Goal: Communication & Community: Answer question/provide support

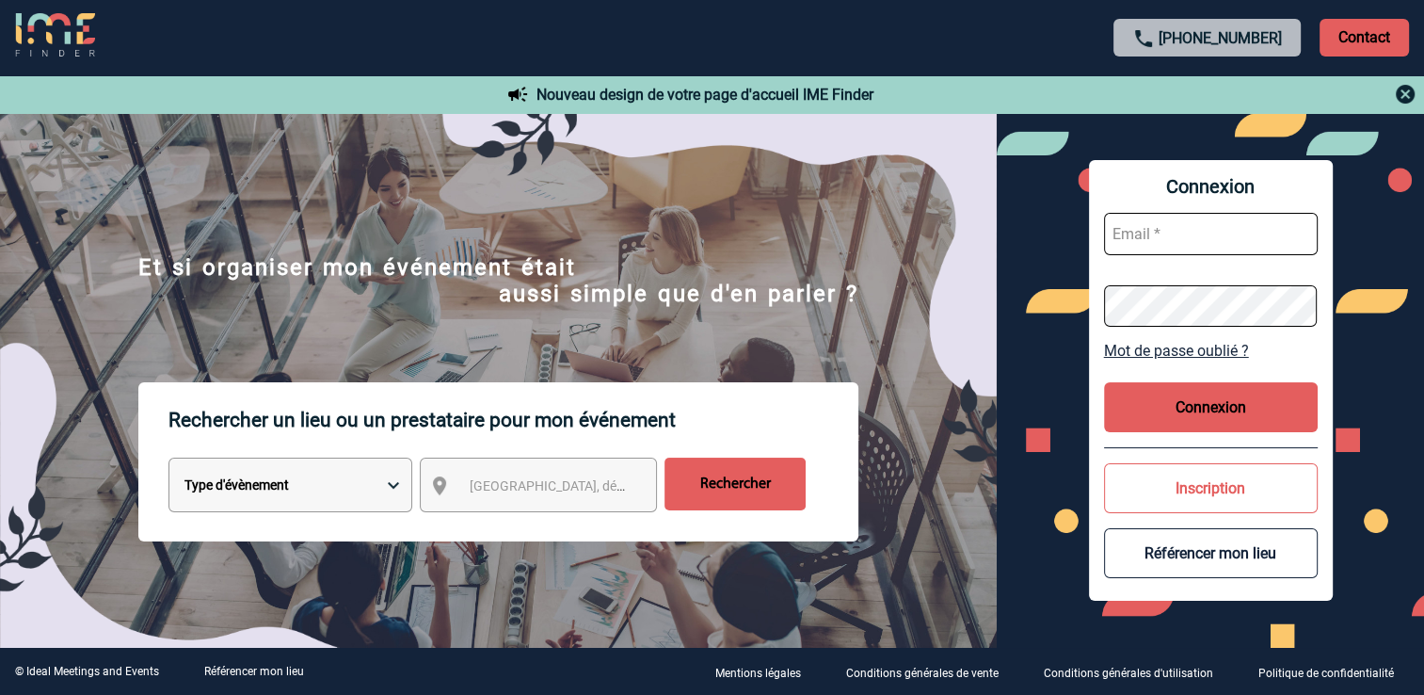
type input "[PERSON_NAME][EMAIL_ADDRESS][DOMAIN_NAME]"
click at [716, 481] on input "Rechercher" at bounding box center [734, 483] width 141 height 53
click at [1229, 405] on button "Connexion" at bounding box center [1211, 407] width 214 height 50
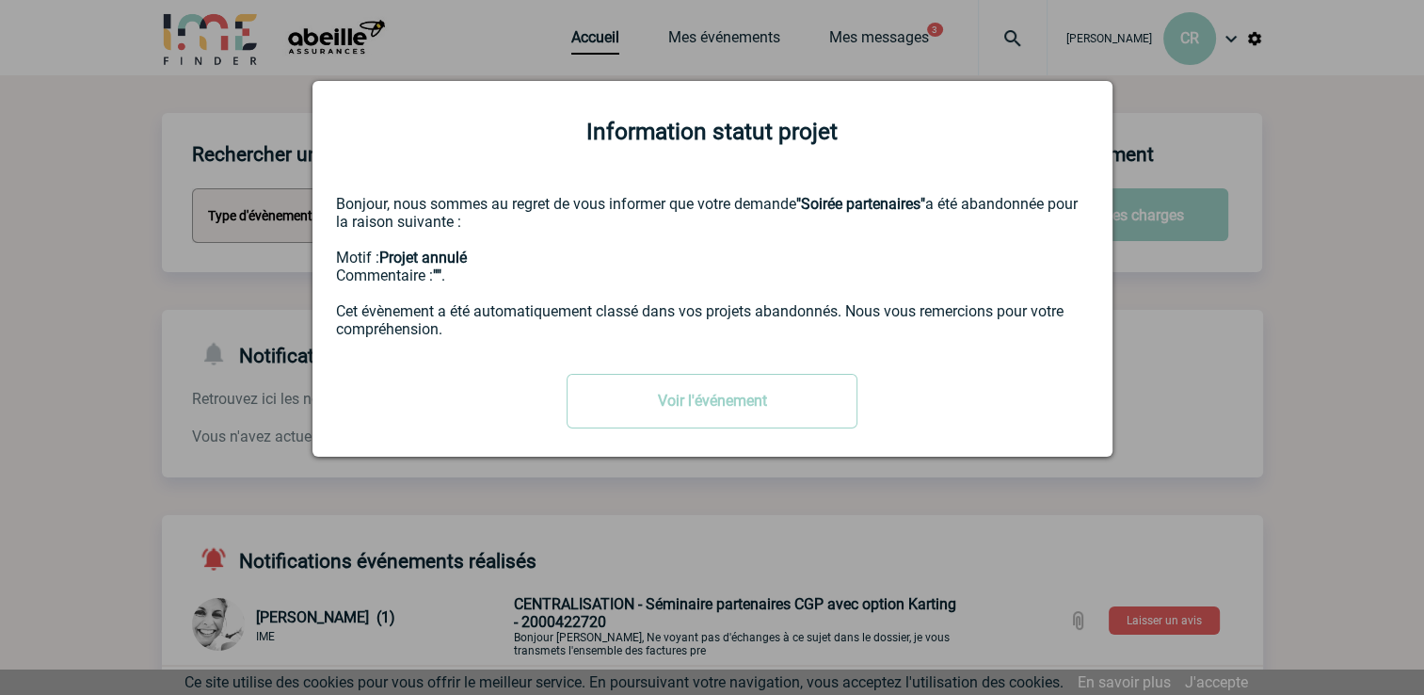
click at [1200, 318] on div at bounding box center [712, 347] width 1424 height 695
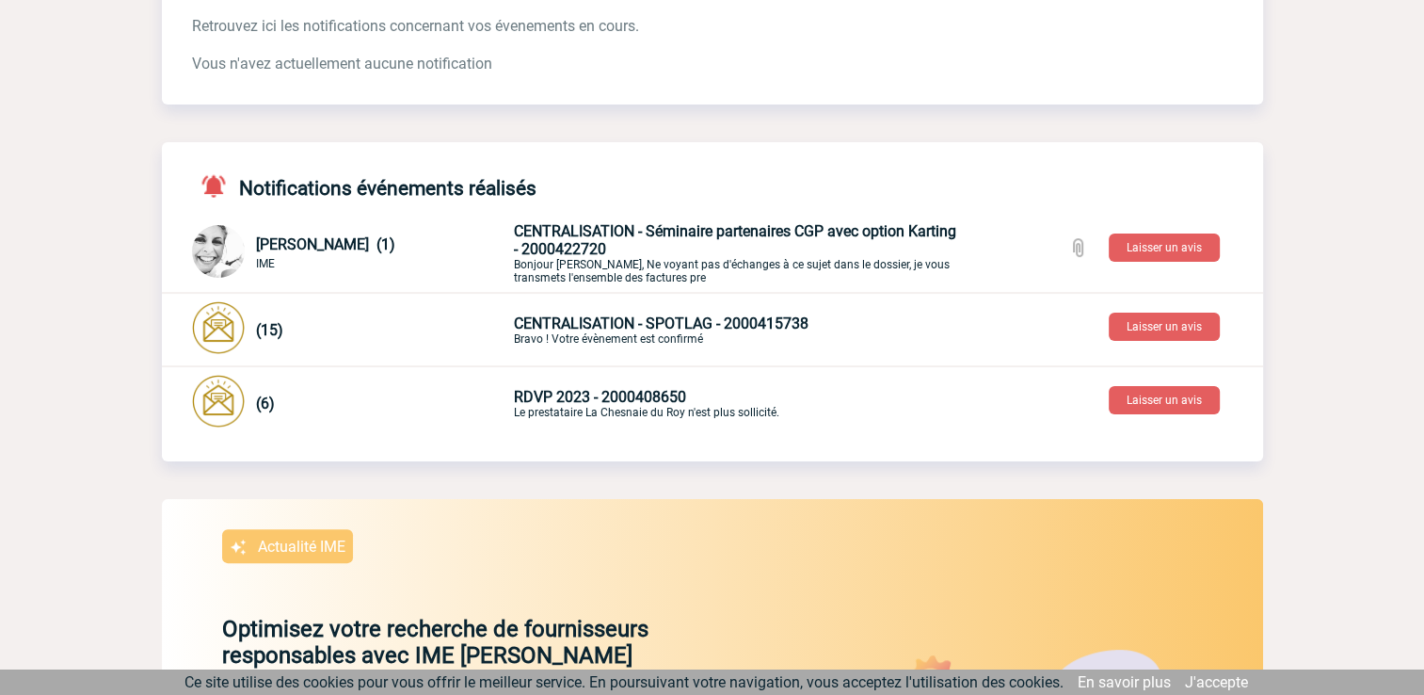
scroll to position [376, 0]
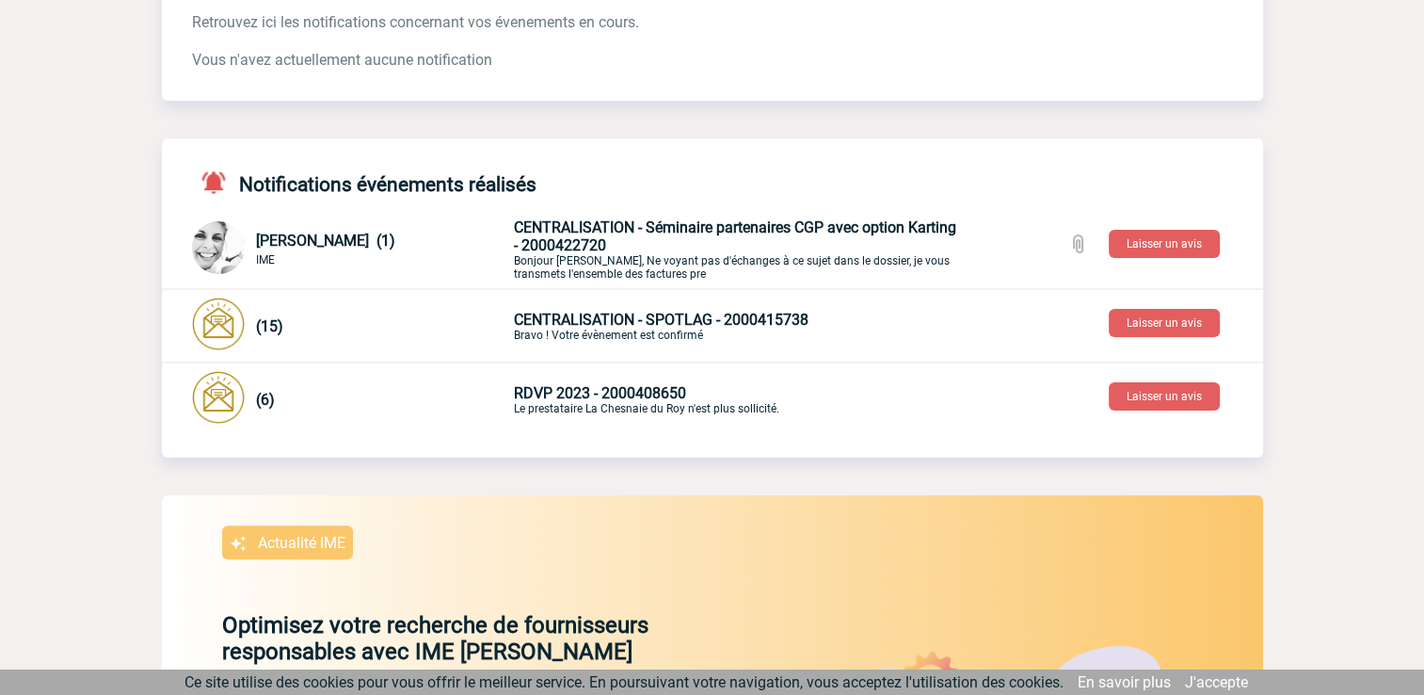
click at [622, 248] on span "CENTRALISATION - Séminaire partenaires CGP avec option Karting - 2000422720" at bounding box center [735, 236] width 442 height 36
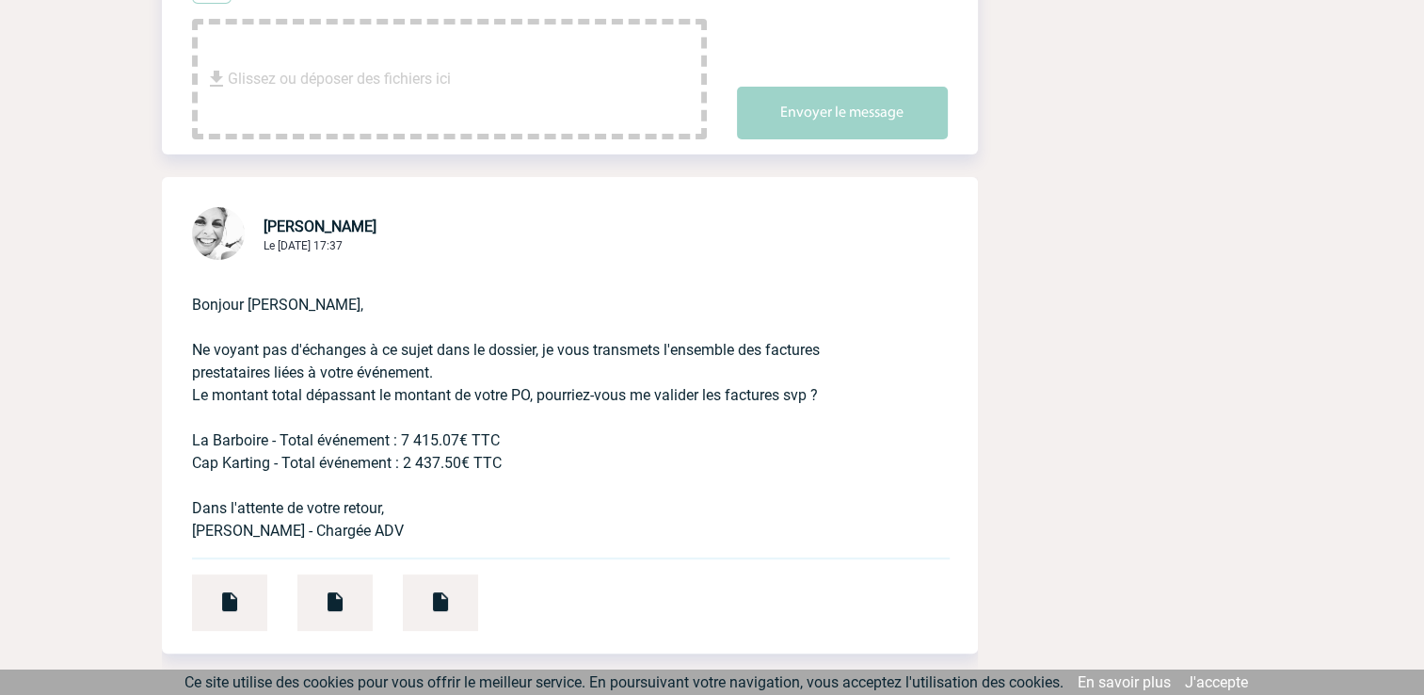
scroll to position [471, 0]
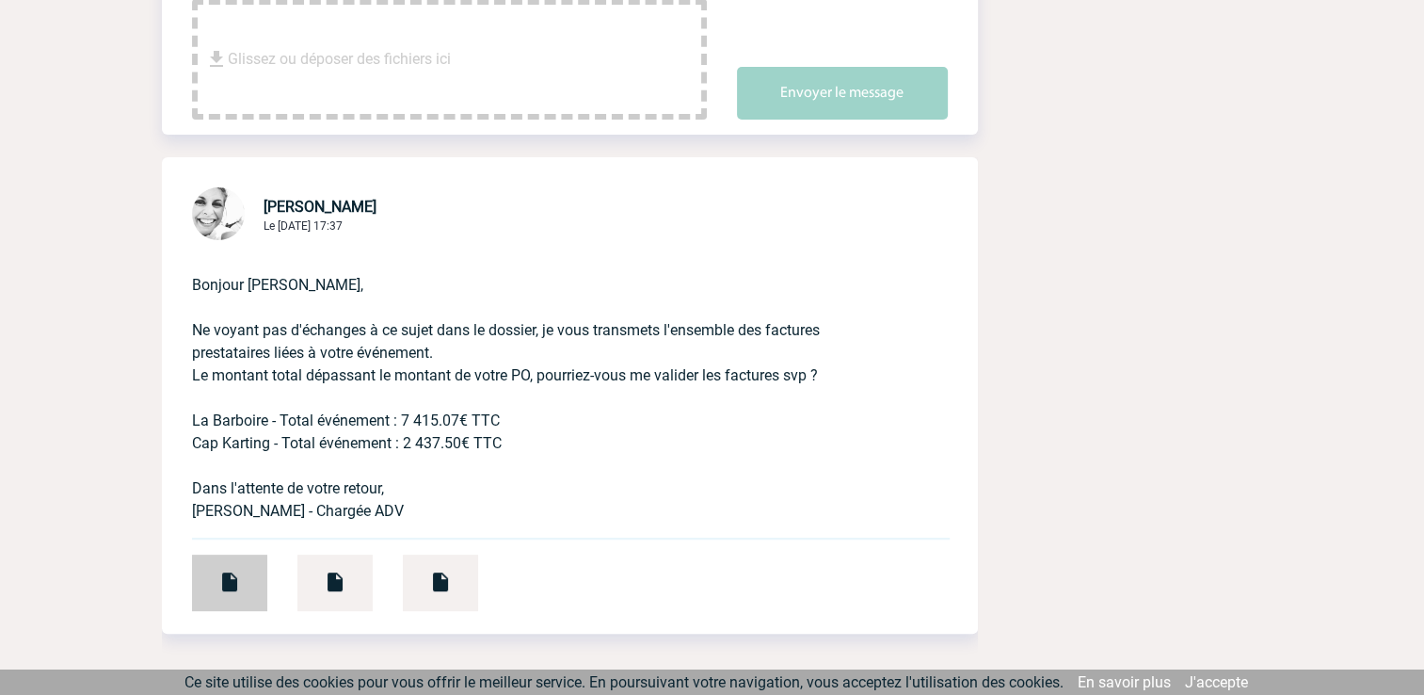
click at [222, 589] on img at bounding box center [229, 581] width 23 height 23
click at [322, 587] on div at bounding box center [334, 582] width 75 height 56
click at [430, 591] on img at bounding box center [440, 581] width 23 height 23
click at [256, 588] on div at bounding box center [229, 582] width 75 height 56
click at [453, 597] on div at bounding box center [440, 582] width 75 height 56
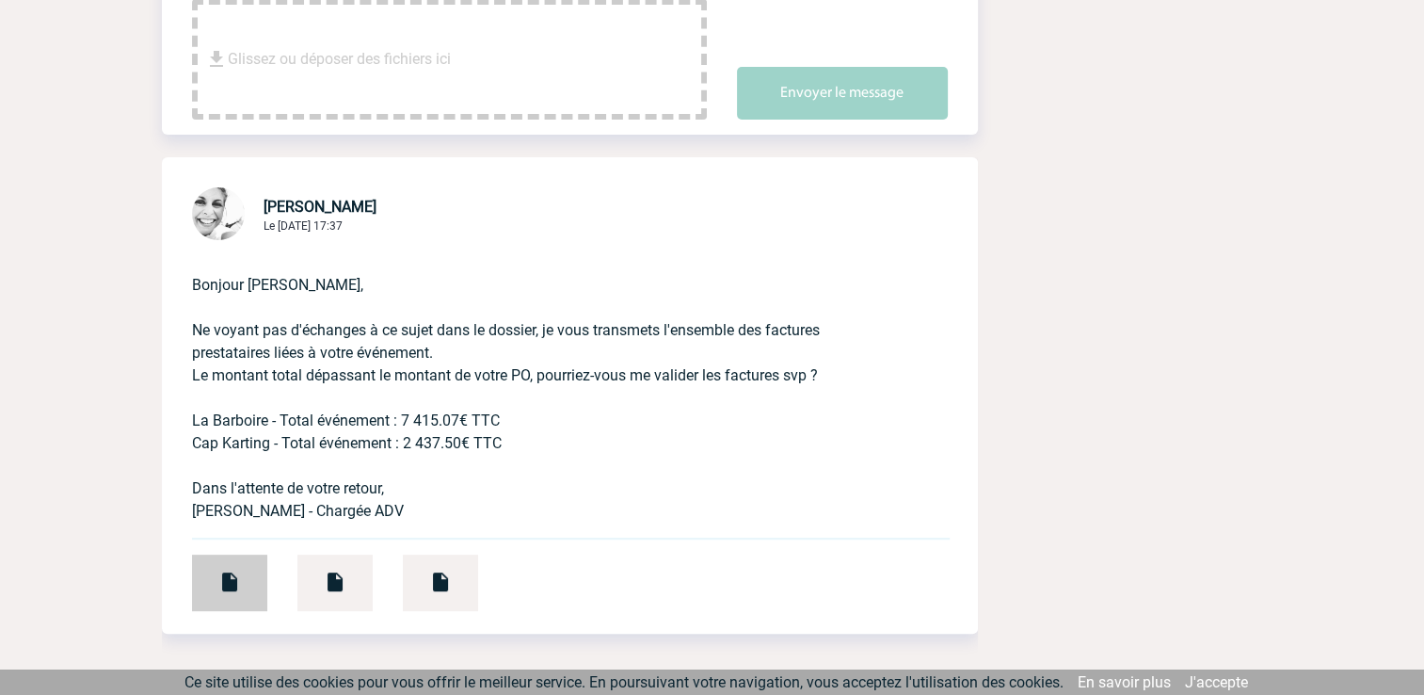
click at [233, 584] on img at bounding box center [229, 581] width 23 height 23
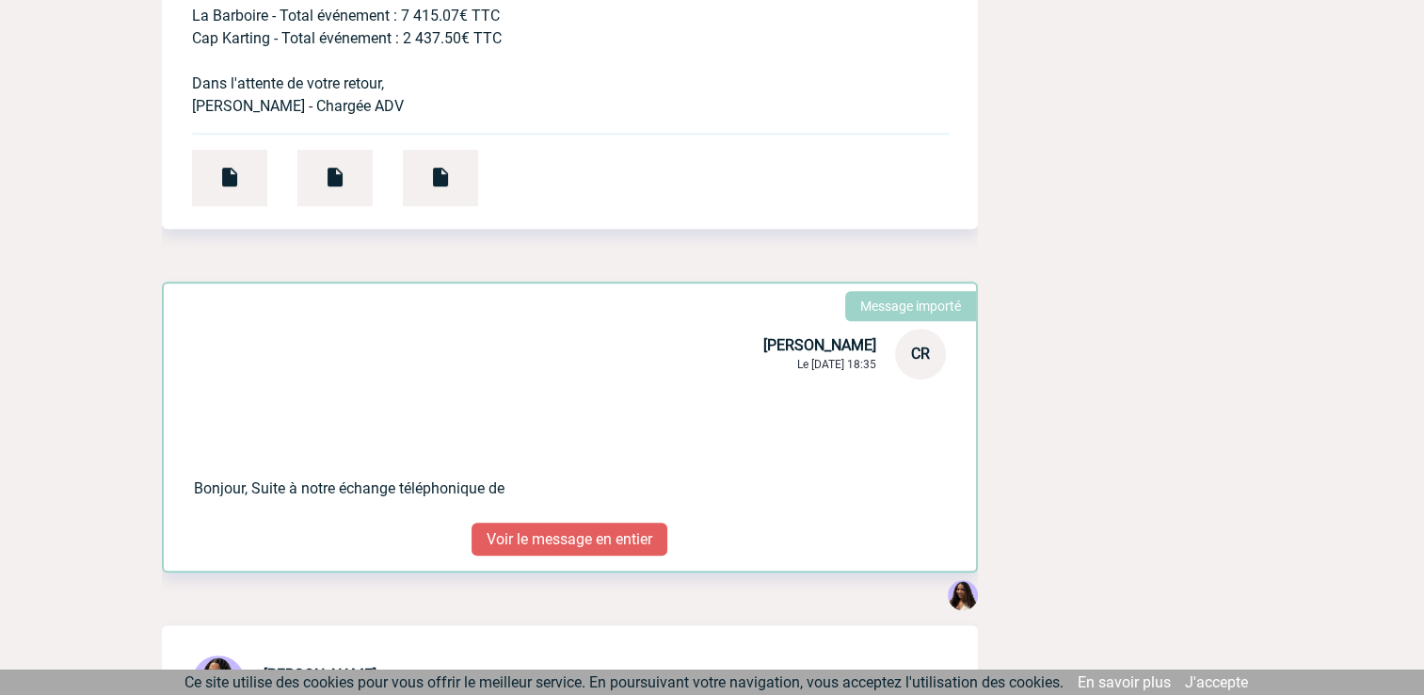
scroll to position [847, 0]
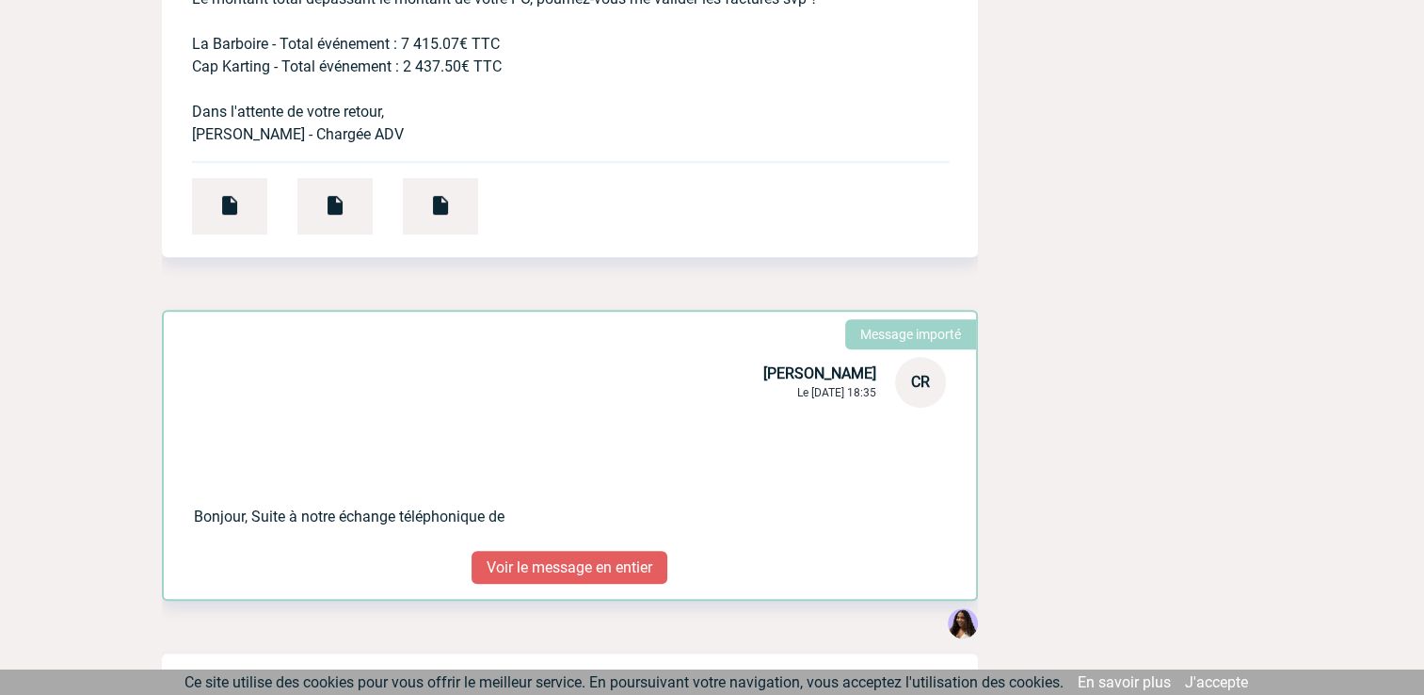
click at [552, 578] on p "Voir le message en entier" at bounding box center [570, 567] width 196 height 33
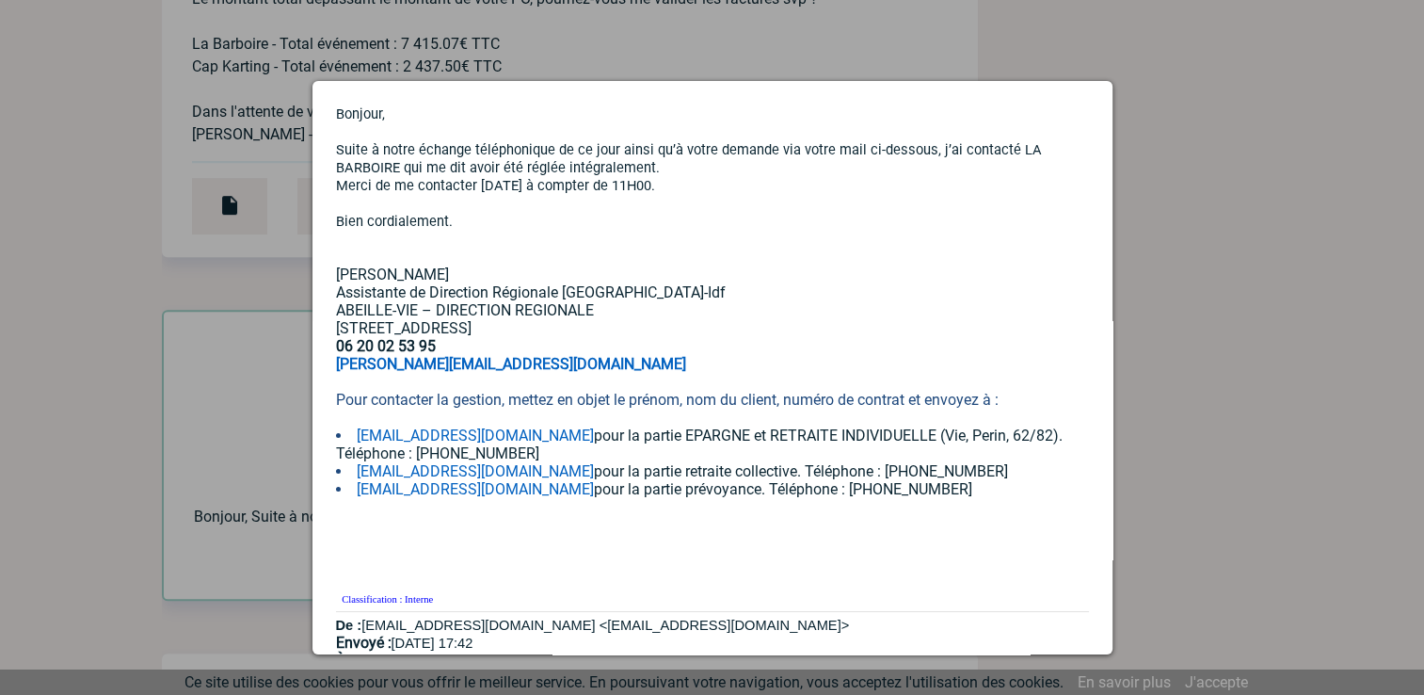
click at [1284, 232] on div at bounding box center [712, 347] width 1424 height 695
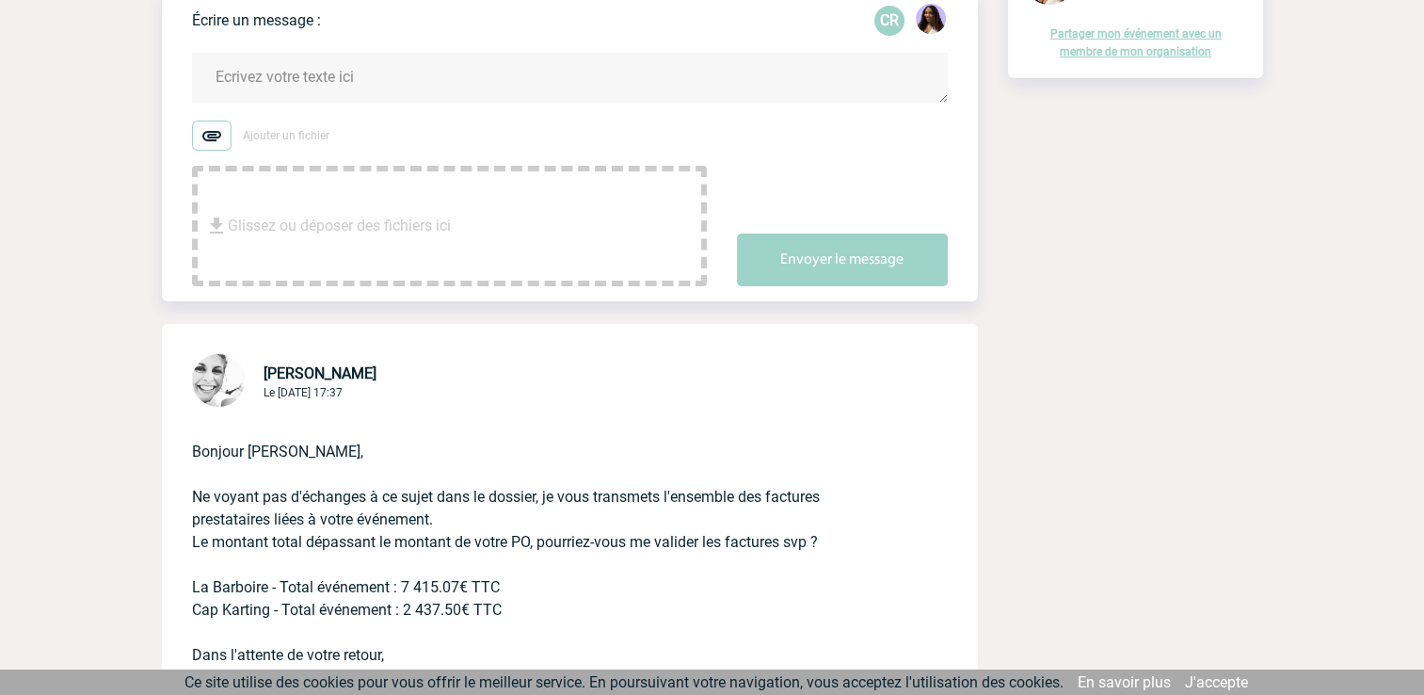
scroll to position [282, 0]
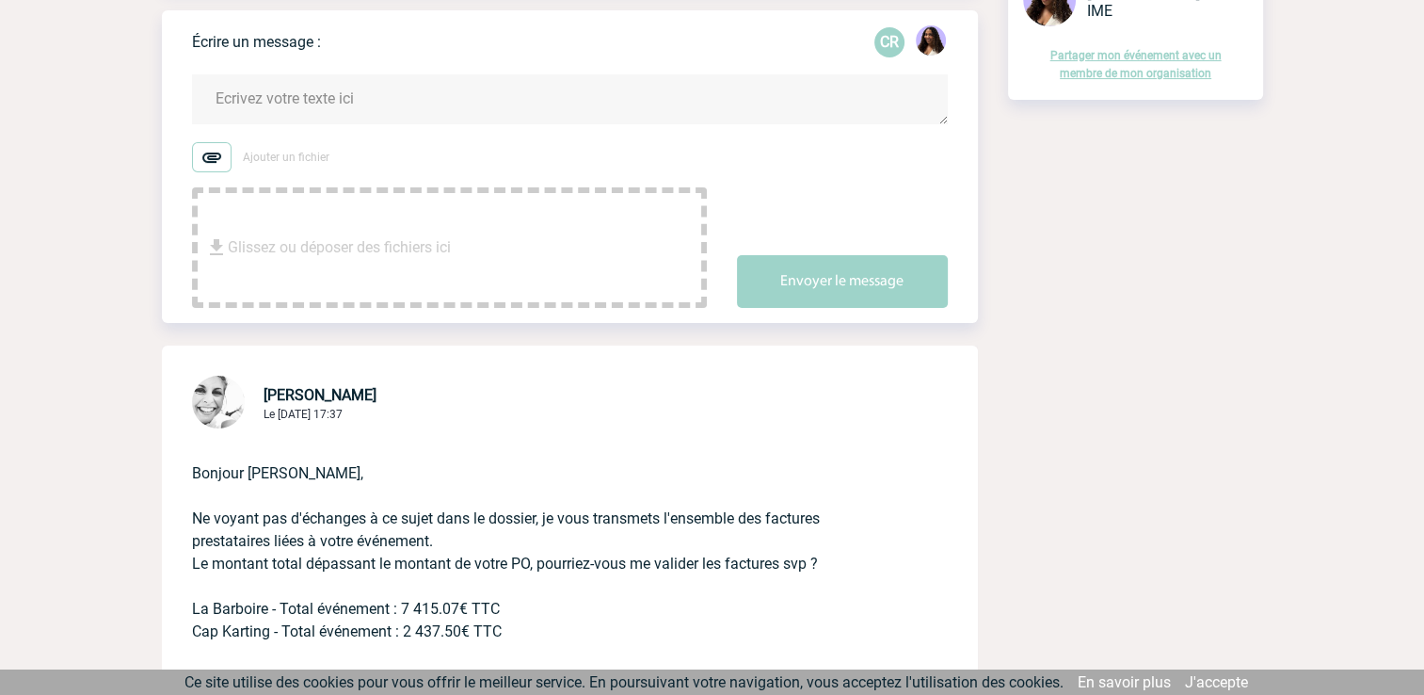
click at [373, 118] on textarea at bounding box center [570, 99] width 756 height 50
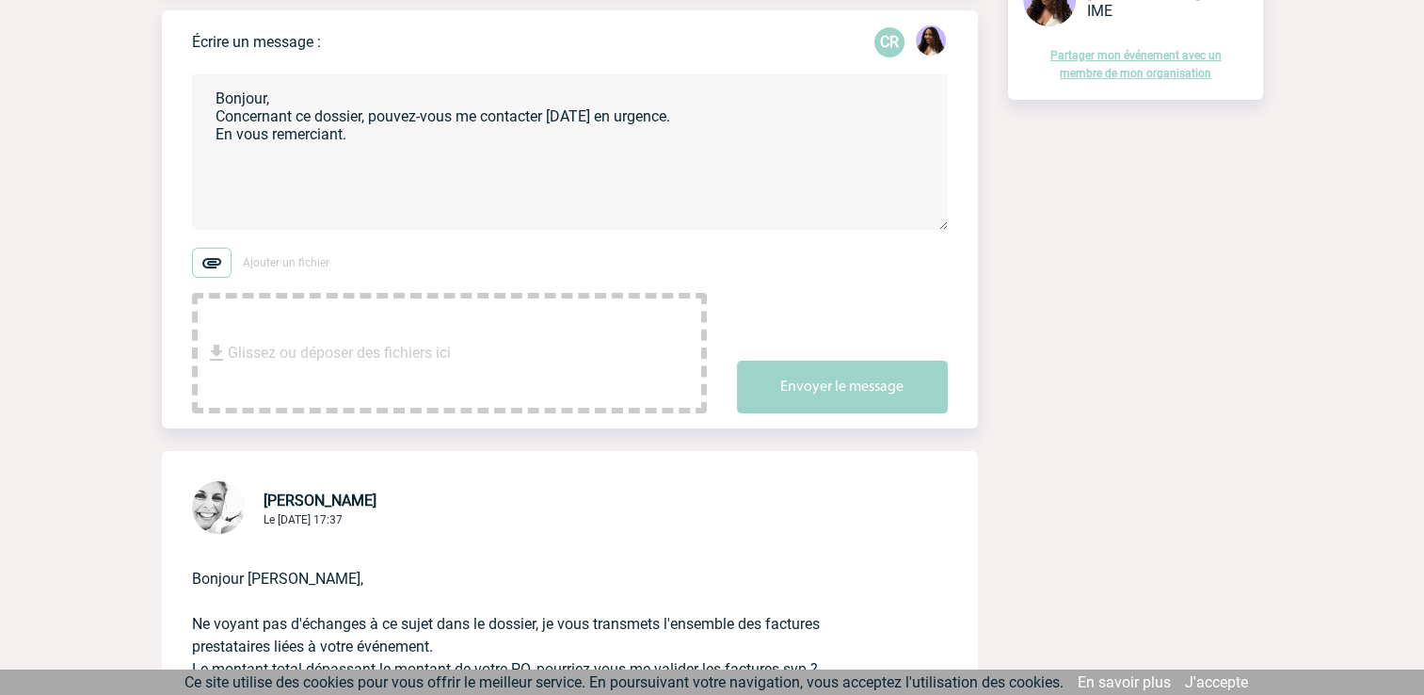
click at [282, 111] on textarea "Bonjour, Concernant ce dossier, pouvez-vous me contacter [DATE] en urgence. En …" at bounding box center [570, 151] width 756 height 155
click at [366, 152] on textarea "Bonjour [PERSON_NAME], Concernant ce dossier, pouvez-vous me contacter [DATE] e…" at bounding box center [570, 151] width 756 height 155
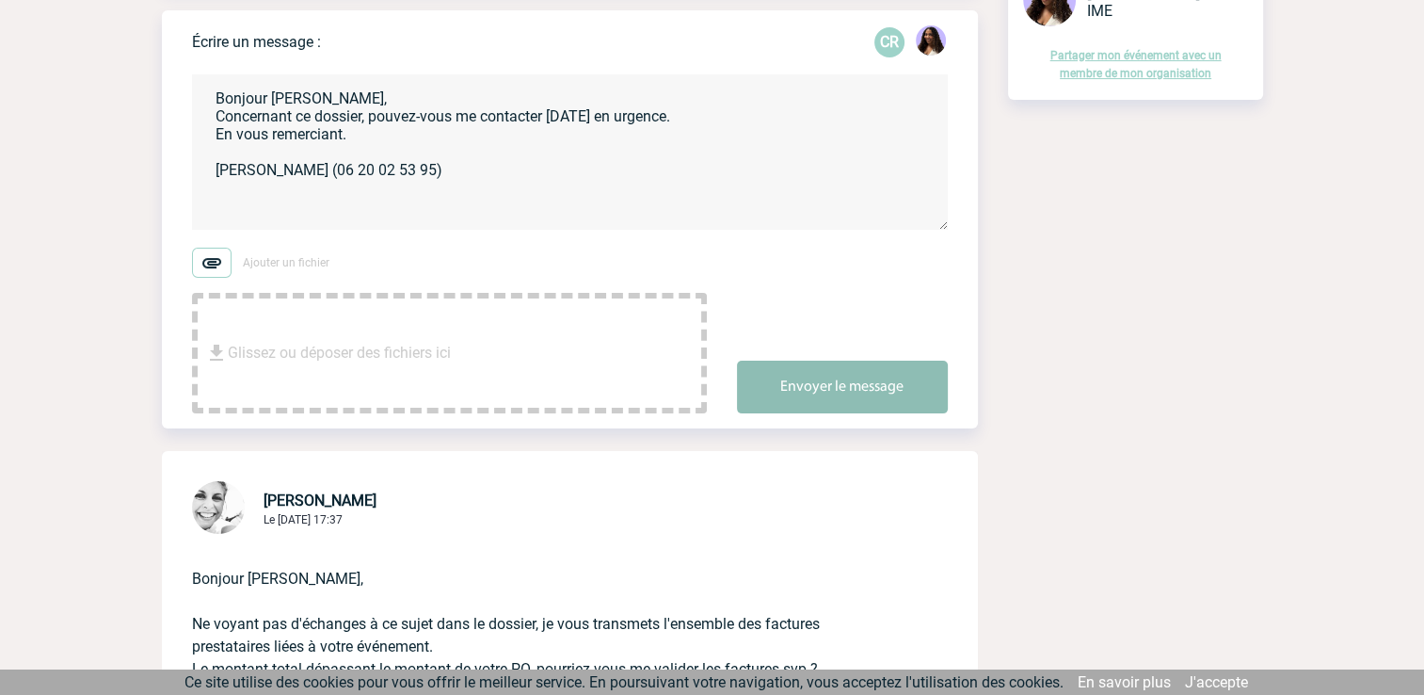
type textarea "Bonjour [PERSON_NAME], Concernant ce dossier, pouvez-vous me contacter [DATE] e…"
click at [873, 394] on button "Envoyer le message" at bounding box center [842, 386] width 211 height 53
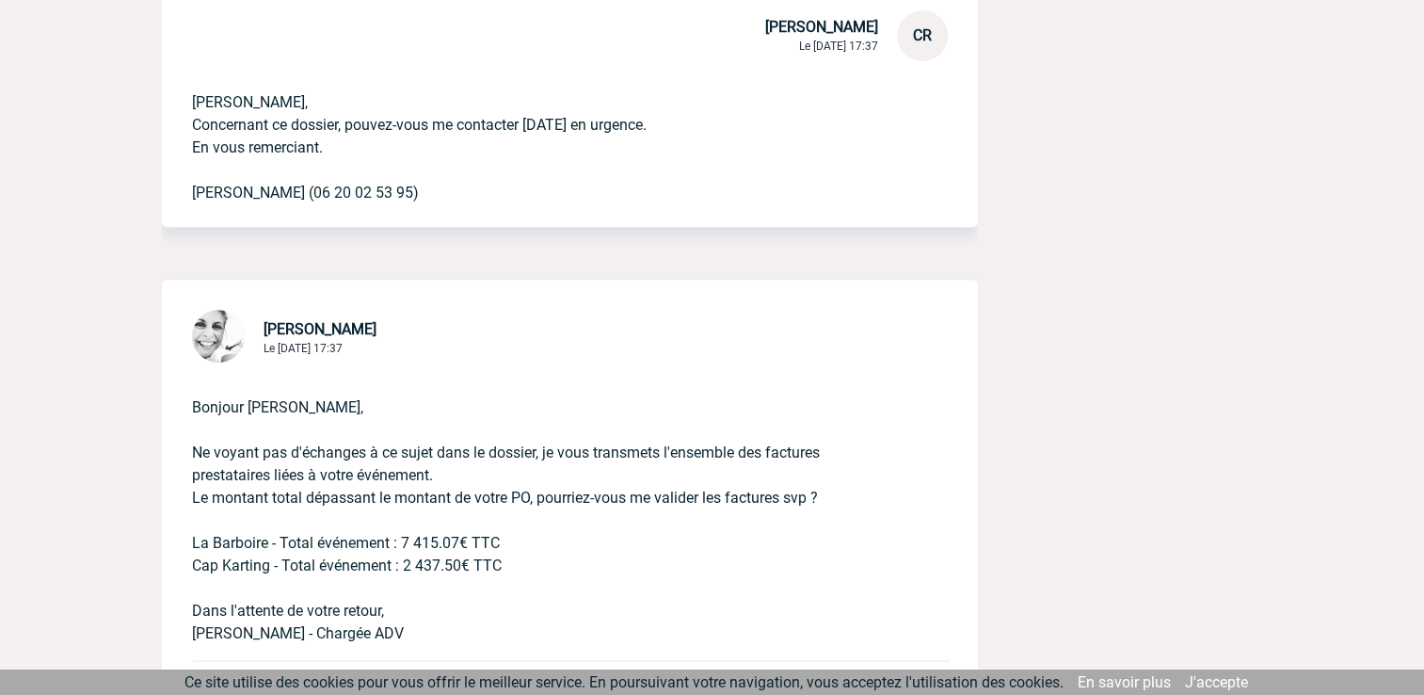
scroll to position [376, 0]
